Goal: Check status

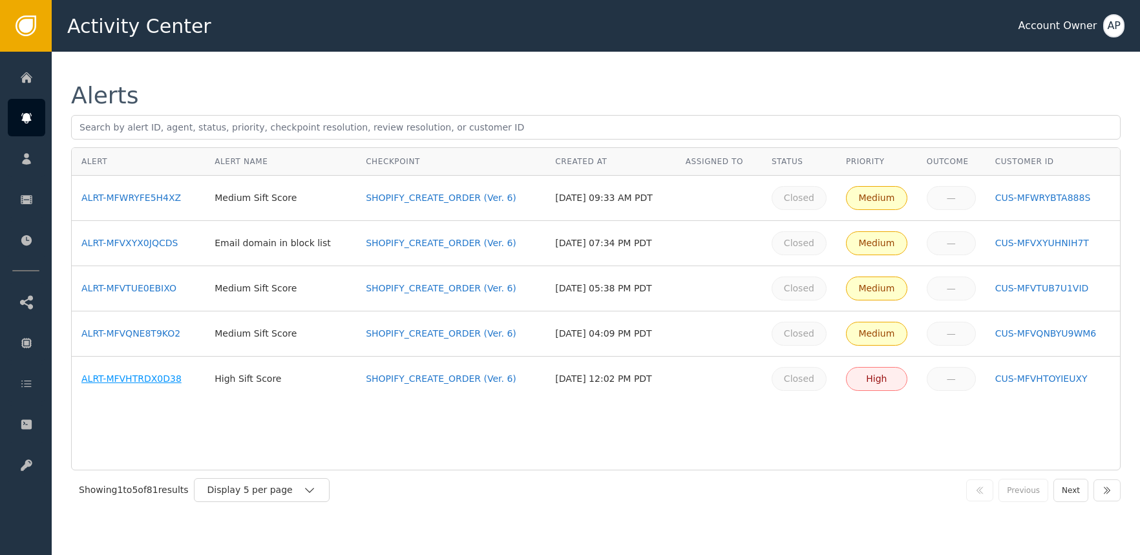
click at [154, 377] on div "ALRT-MFVHTRDX0D38" at bounding box center [138, 379] width 114 height 14
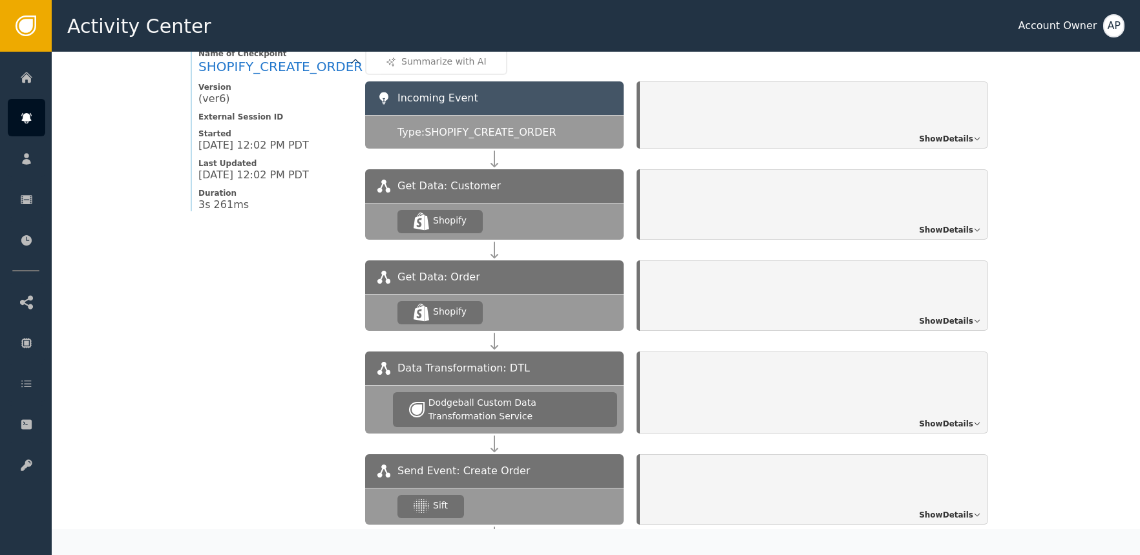
scroll to position [1212, 0]
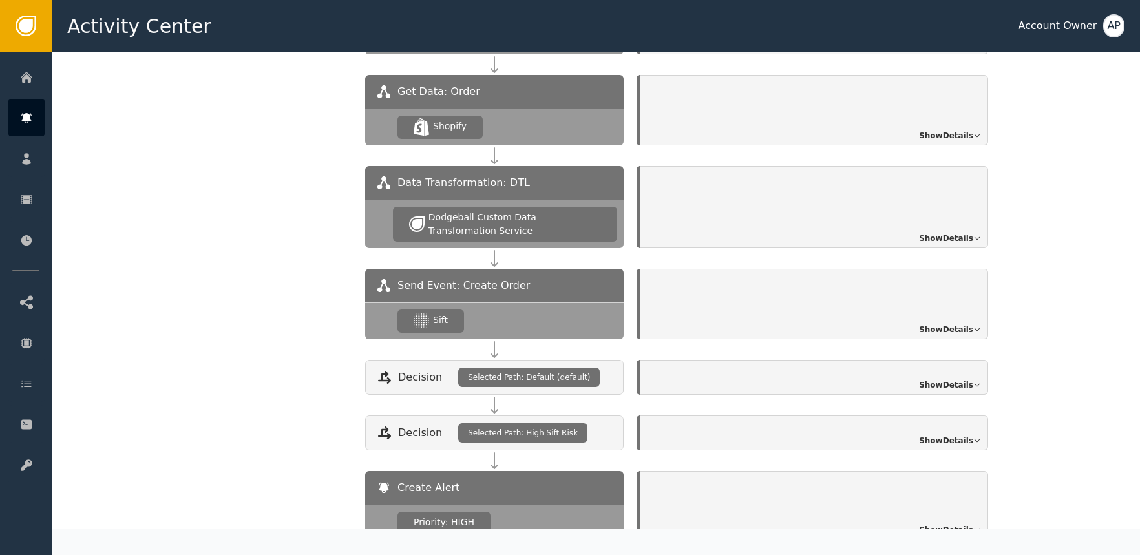
click at [707, 312] on div "Show Details" at bounding box center [814, 304] width 348 height 70
click at [924, 324] on span "Show Details" at bounding box center [946, 330] width 54 height 12
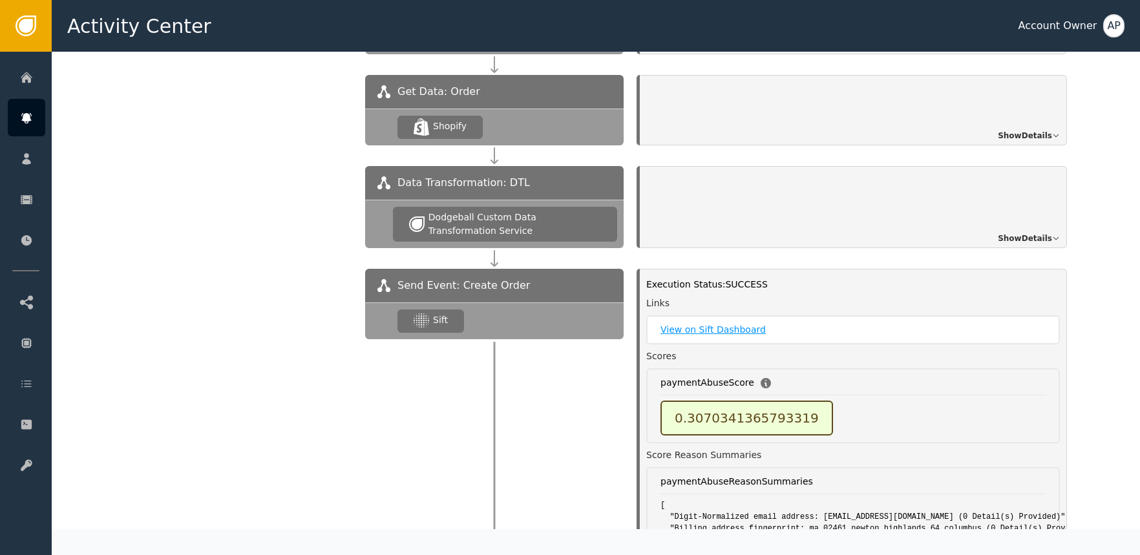
click at [724, 323] on link "View on Sift Dashboard" at bounding box center [853, 330] width 385 height 14
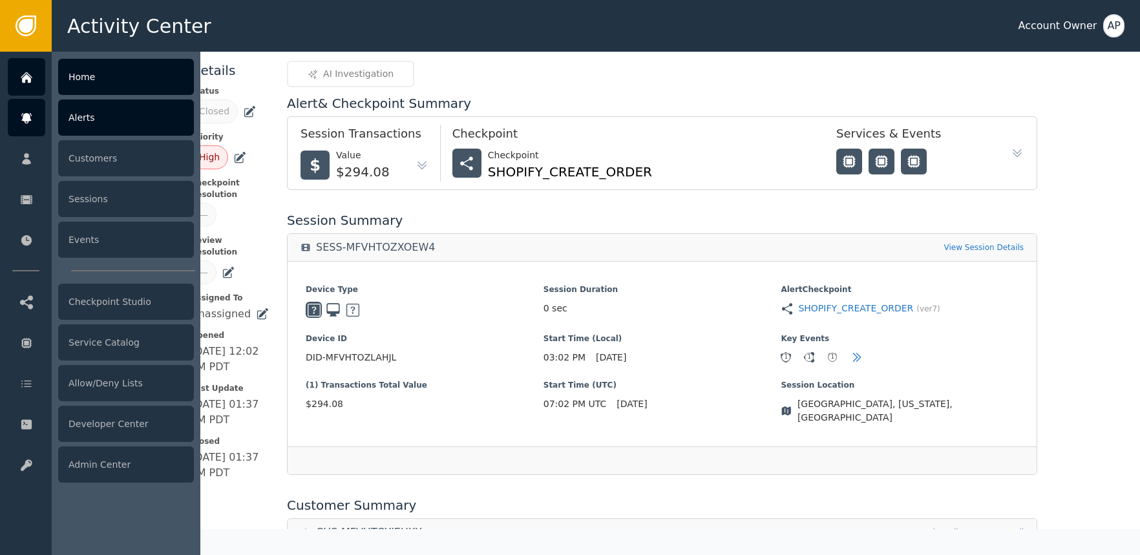
scroll to position [74, 0]
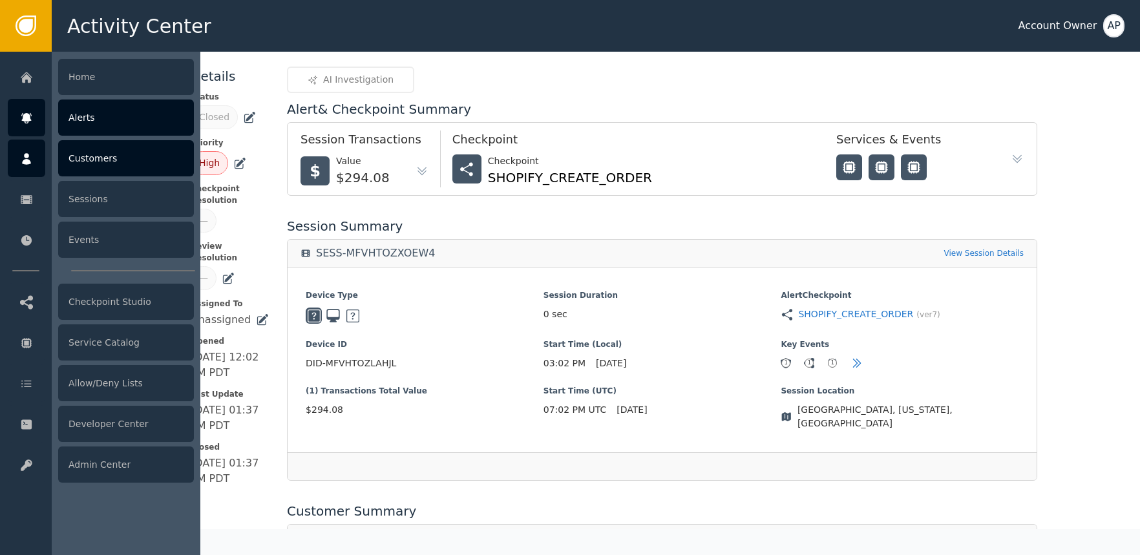
click at [92, 158] on div "Customers" at bounding box center [126, 158] width 136 height 36
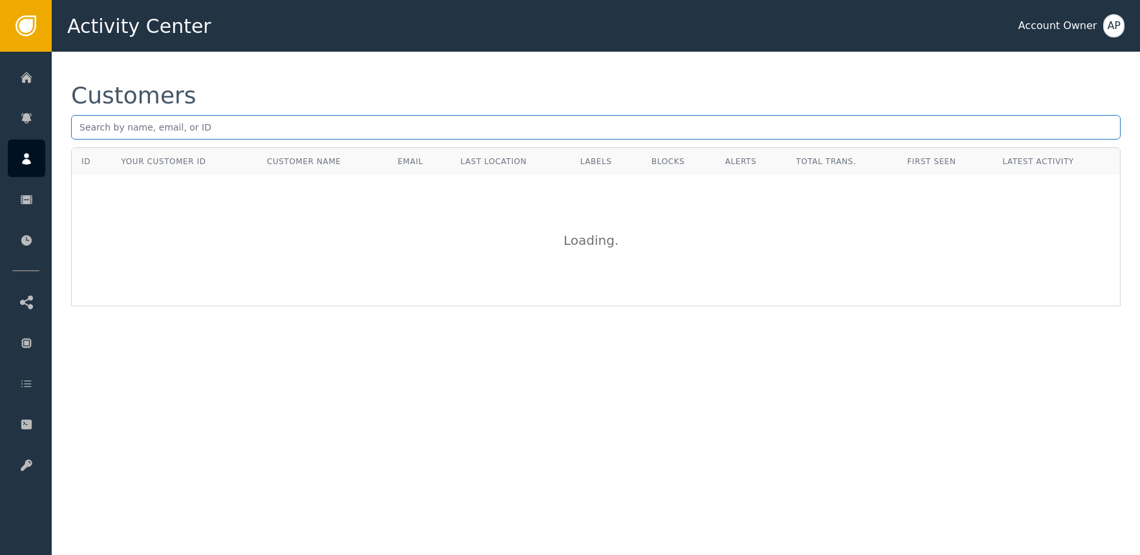
click at [202, 126] on input "text" at bounding box center [596, 127] width 1050 height 25
paste input "[EMAIL_ADDRESS][DOMAIN_NAME]"
type input "[EMAIL_ADDRESS][DOMAIN_NAME]"
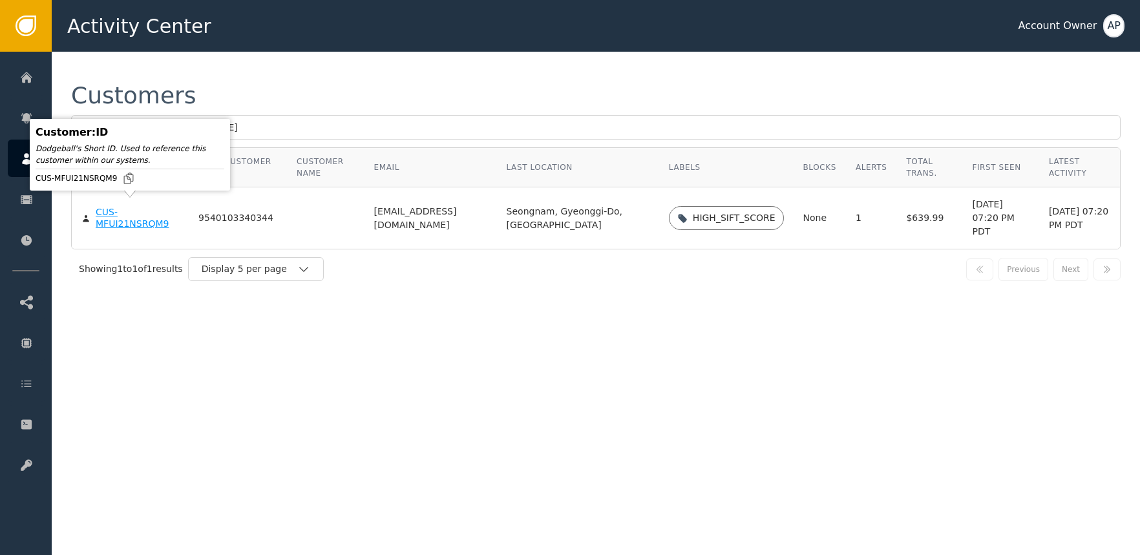
click at [145, 217] on div "CUS-MFUI21NSRQM9" at bounding box center [137, 218] width 83 height 23
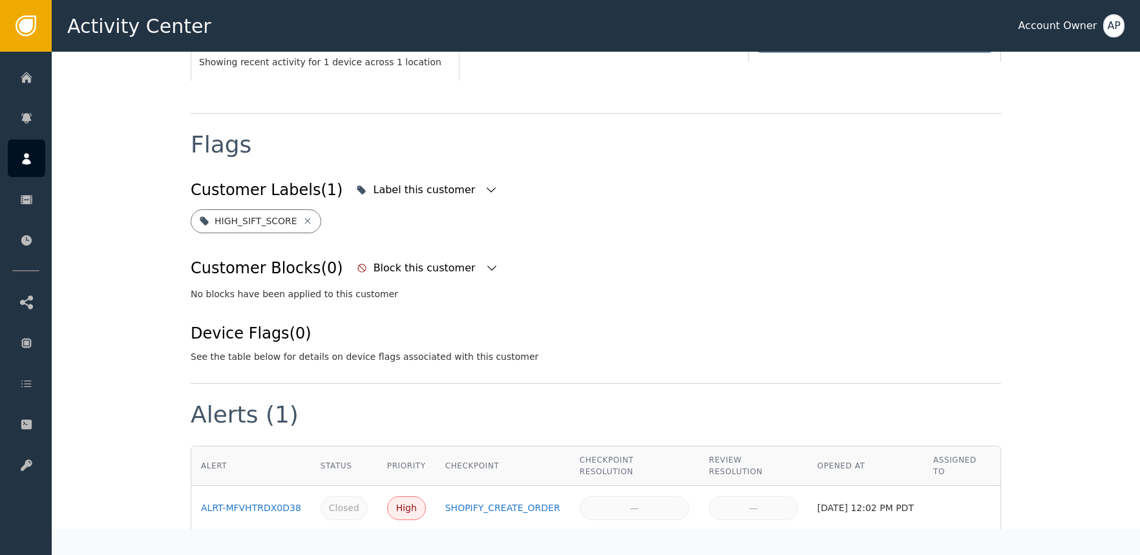
scroll to position [487, 0]
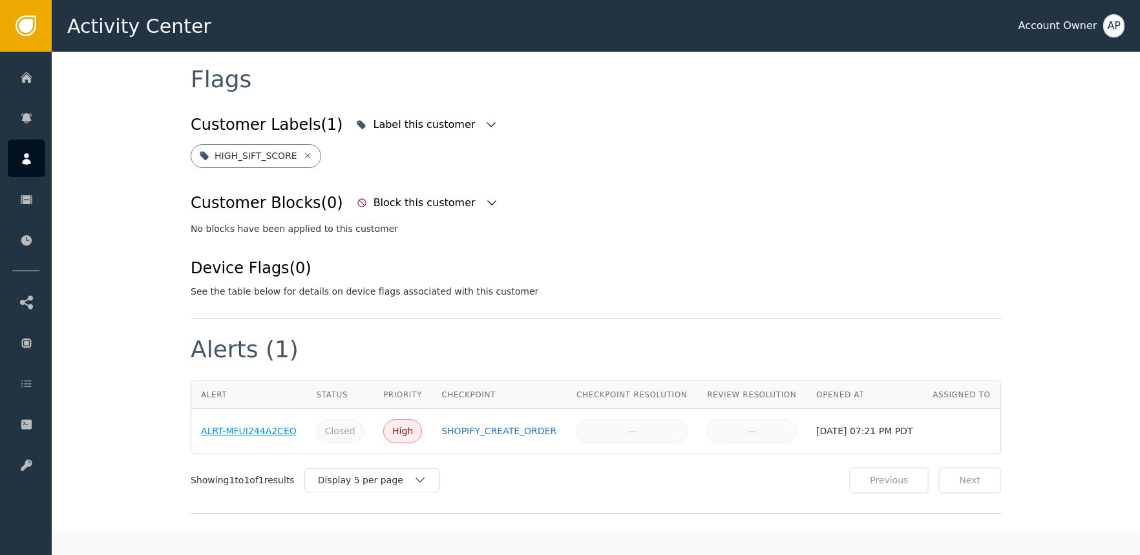
click at [241, 438] on div "ALRT-MFUI244A2CEO" at bounding box center [249, 432] width 96 height 14
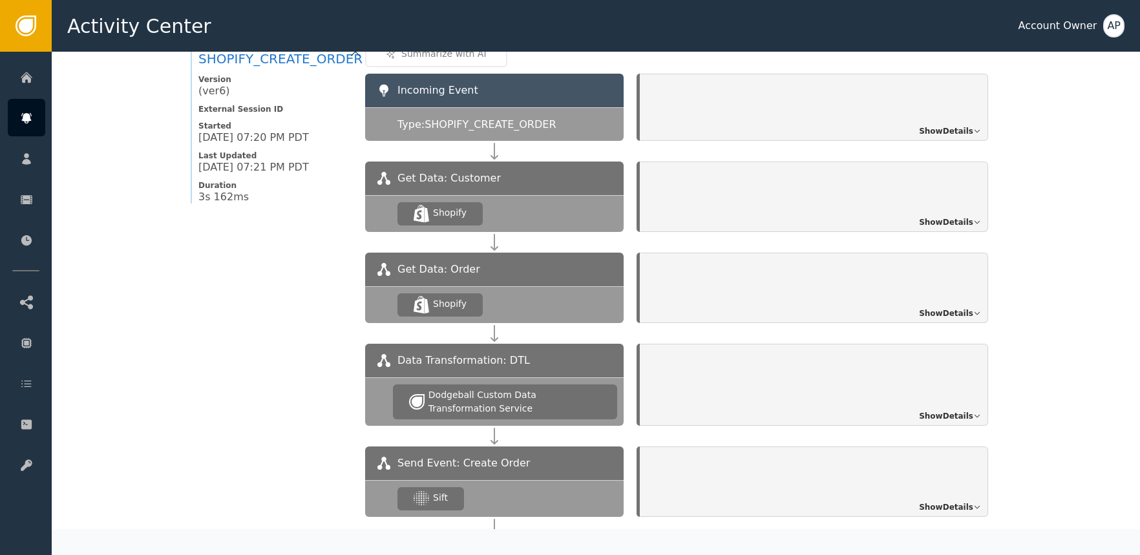
scroll to position [1073, 0]
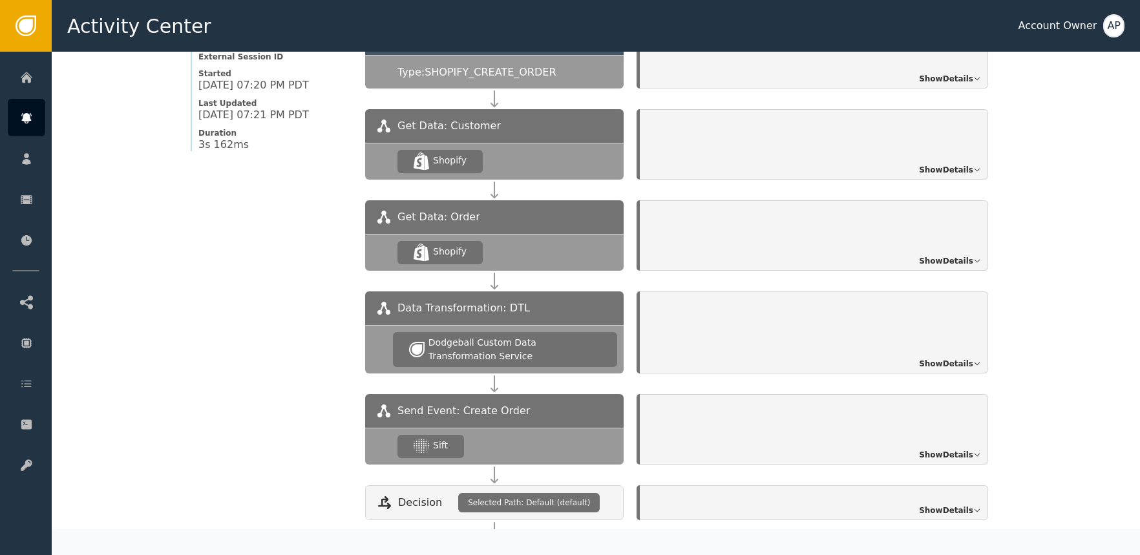
click at [938, 453] on span "Show Details" at bounding box center [946, 455] width 54 height 12
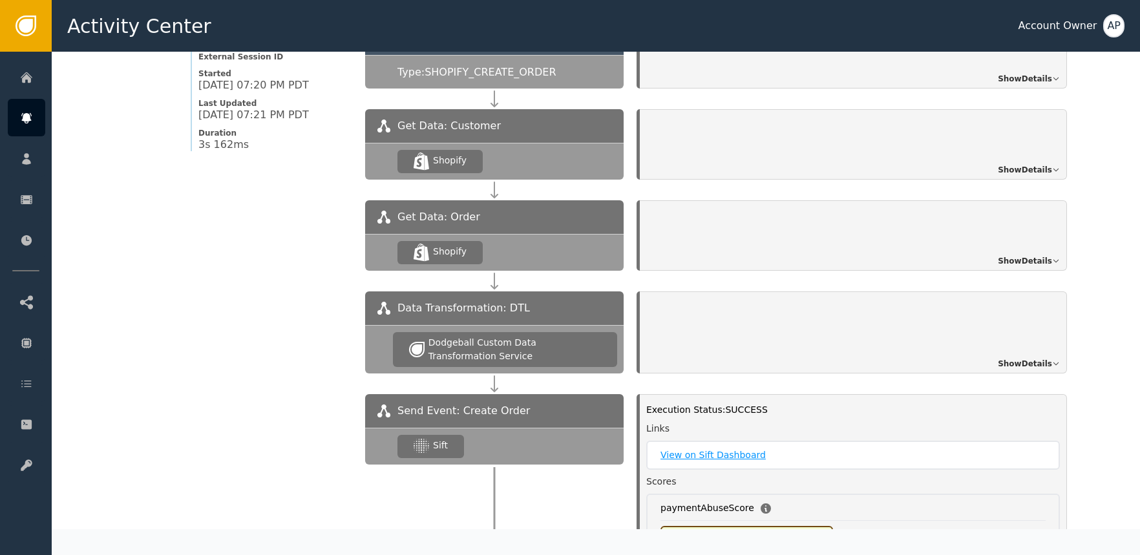
click at [720, 458] on link "View on Sift Dashboard" at bounding box center [853, 456] width 385 height 14
